Goal: Transaction & Acquisition: Obtain resource

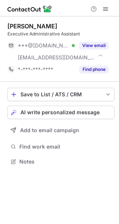
scroll to position [156, 119]
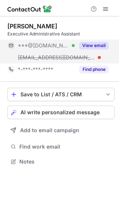
click at [104, 46] on button "View email" at bounding box center [93, 45] width 29 height 7
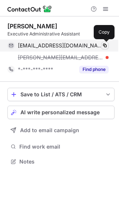
click at [105, 48] on span at bounding box center [105, 46] width 6 height 6
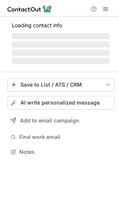
scroll to position [144, 119]
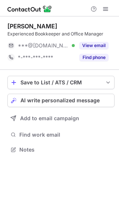
click at [100, 39] on div "Jessica H. Experienced Bookkeeper and Office Manager ***@yahoo.com Verified Vie…" at bounding box center [60, 42] width 107 height 41
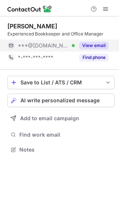
click at [99, 43] on button "View email" at bounding box center [93, 45] width 29 height 7
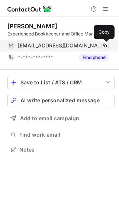
click at [105, 47] on span at bounding box center [105, 46] width 6 height 6
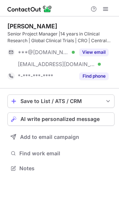
scroll to position [163, 119]
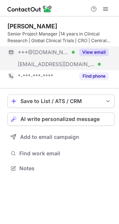
click at [99, 48] on div "View email" at bounding box center [92, 52] width 34 height 12
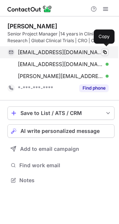
scroll to position [175, 119]
click at [104, 51] on span at bounding box center [105, 52] width 6 height 6
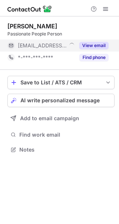
scroll to position [144, 119]
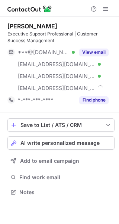
scroll to position [187, 119]
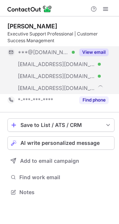
click at [99, 49] on button "View email" at bounding box center [93, 52] width 29 height 7
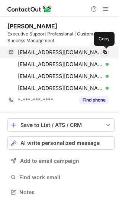
click at [105, 51] on span at bounding box center [105, 52] width 6 height 6
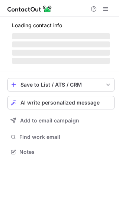
scroll to position [199, 119]
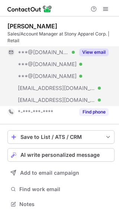
click at [102, 55] on button "View email" at bounding box center [93, 52] width 29 height 7
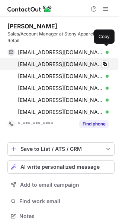
scroll to position [211, 114]
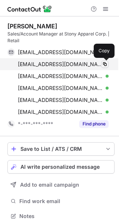
click at [105, 66] on span at bounding box center [105, 64] width 6 height 6
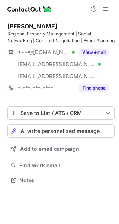
scroll to position [175, 119]
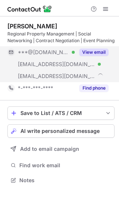
click at [97, 49] on button "View email" at bounding box center [93, 52] width 29 height 7
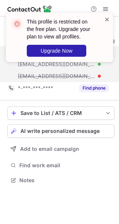
drag, startPoint x: 114, startPoint y: 6, endPoint x: 107, endPoint y: 19, distance: 14.9
click at [107, 19] on div "This profile is restricted on the free plan. Upgrade your plan to view all prof…" at bounding box center [59, 40] width 119 height 70
click at [107, 19] on span at bounding box center [108, 19] width 6 height 7
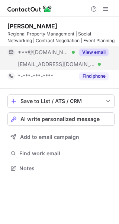
scroll to position [163, 119]
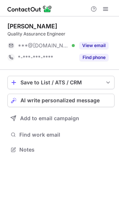
scroll to position [144, 119]
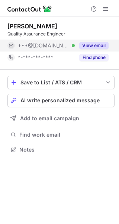
click at [98, 45] on button "View email" at bounding box center [93, 45] width 29 height 7
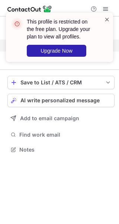
click at [106, 18] on span at bounding box center [108, 19] width 6 height 7
